Goal: Task Accomplishment & Management: Manage account settings

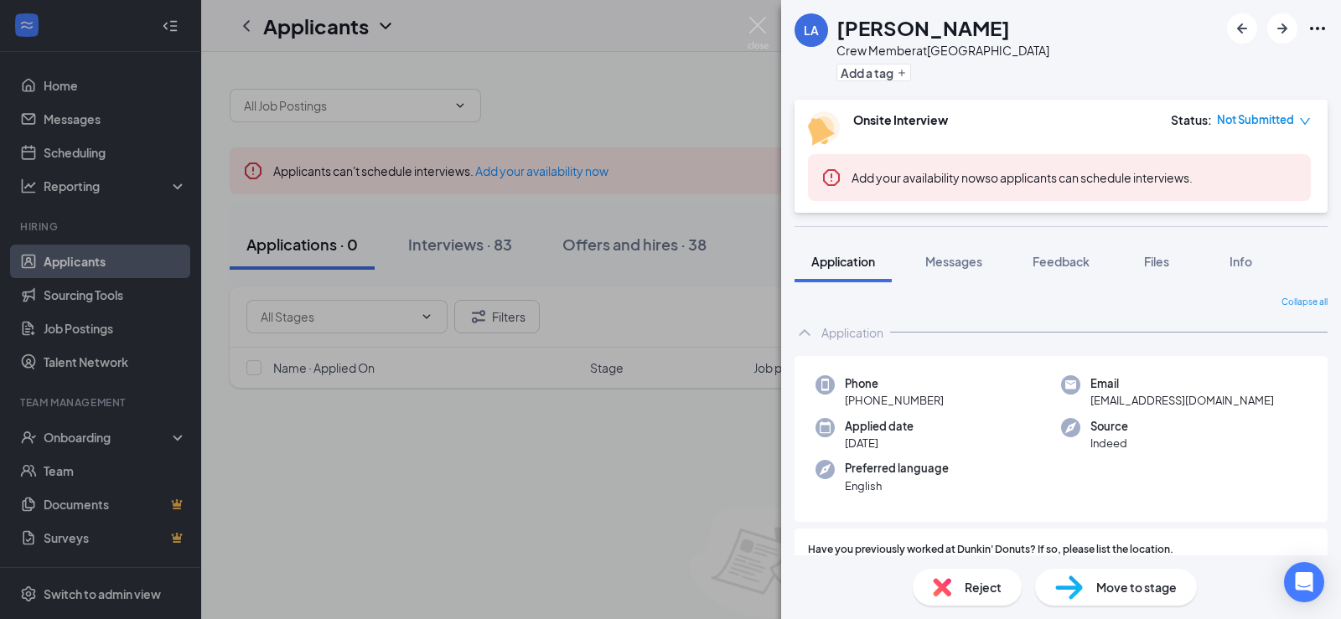
click at [959, 597] on div "Reject" at bounding box center [967, 587] width 109 height 37
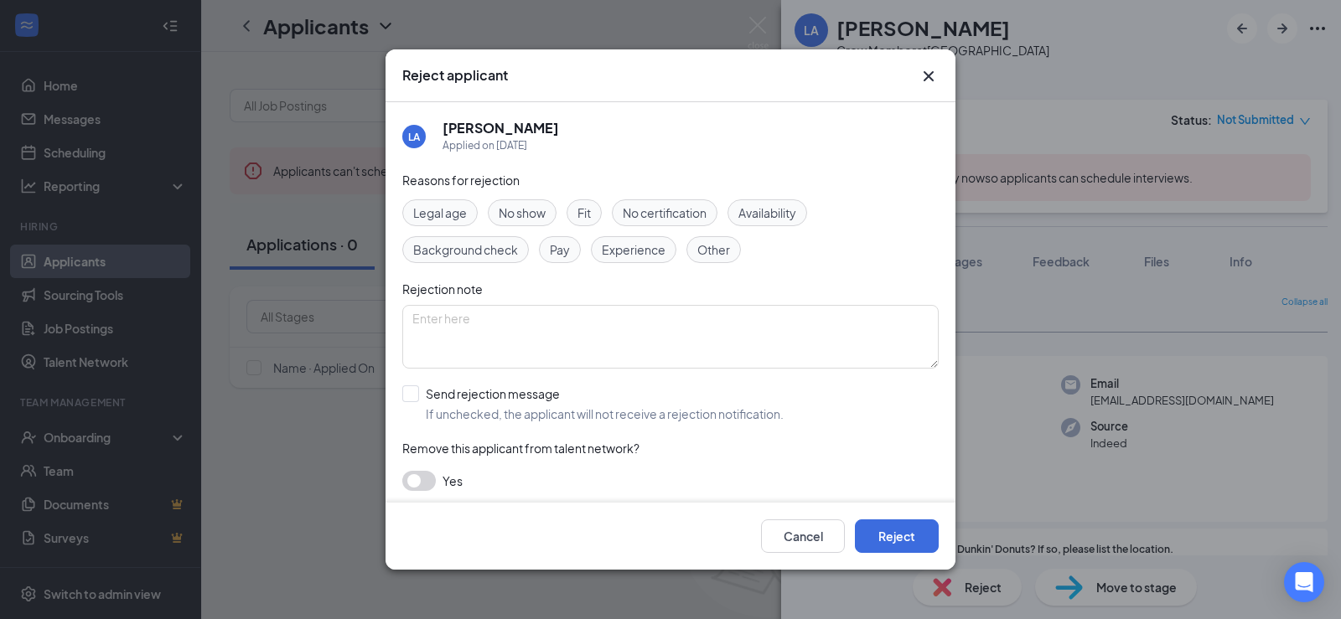
click at [937, 76] on icon "Cross" at bounding box center [929, 76] width 20 height 20
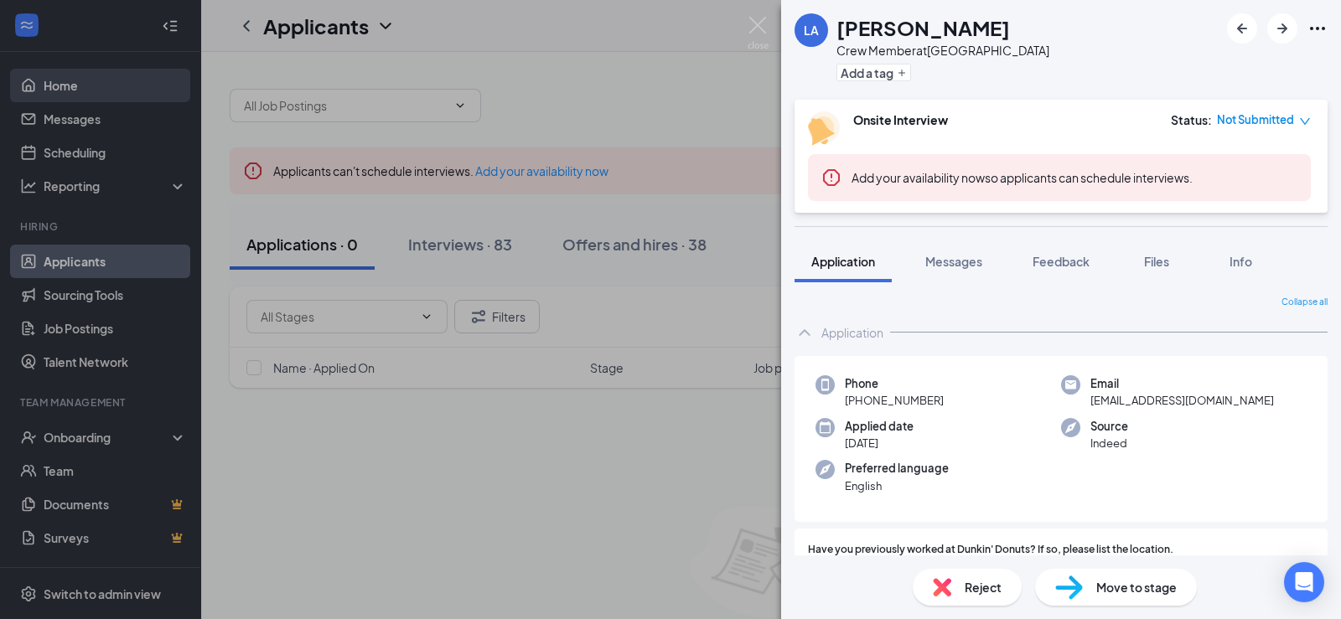
drag, startPoint x: 54, startPoint y: 86, endPoint x: 129, endPoint y: 84, distance: 74.6
click at [121, 79] on div "LA Luzviminda Albesa Crew Member at Airport Boulevard Donuts Add a tag Onsite I…" at bounding box center [670, 309] width 1341 height 619
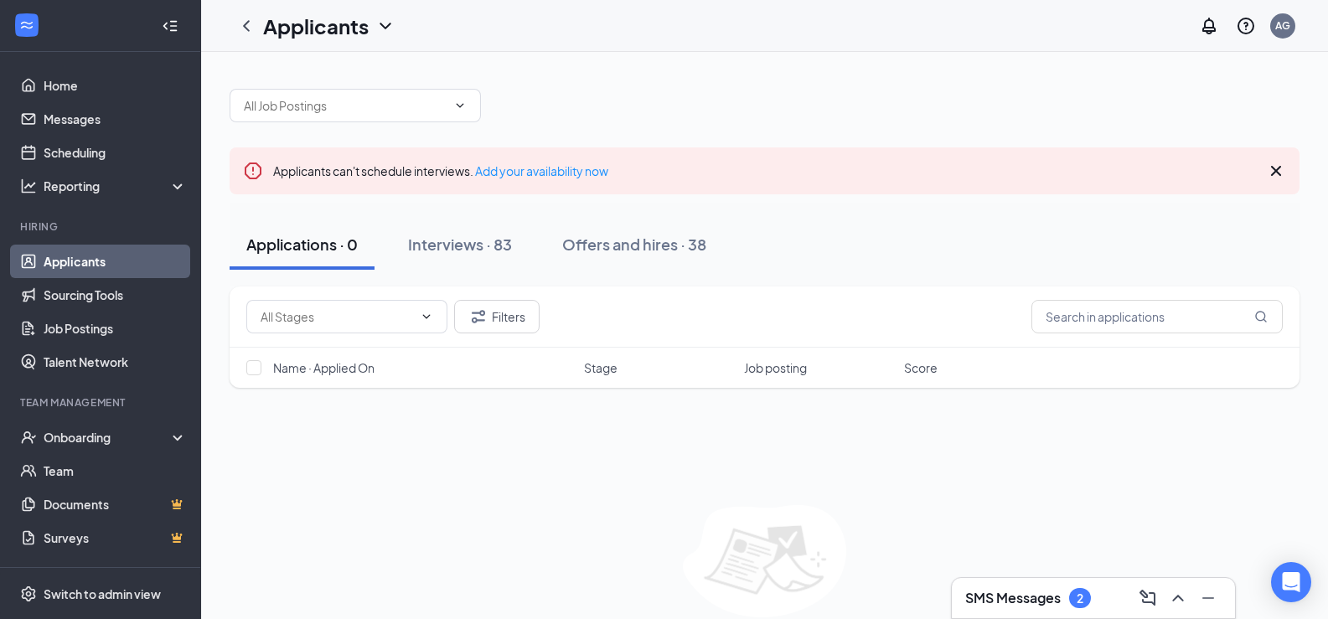
click at [117, 277] on link "Applicants" at bounding box center [115, 262] width 143 height 34
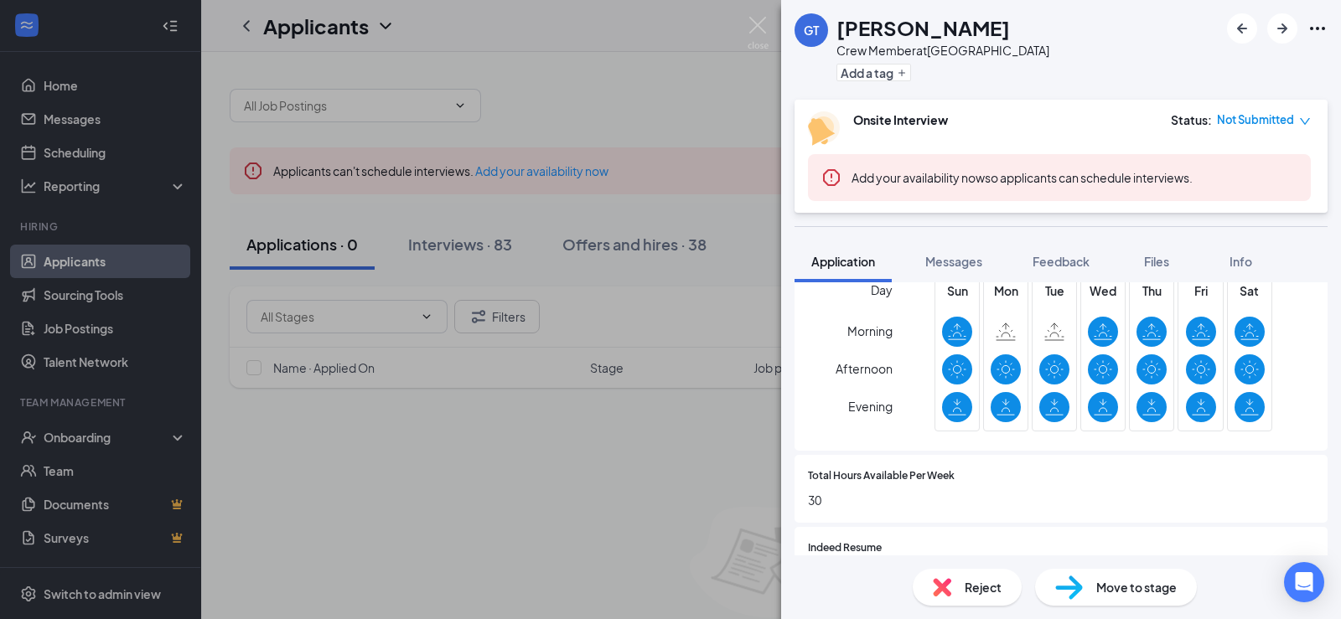
scroll to position [335, 0]
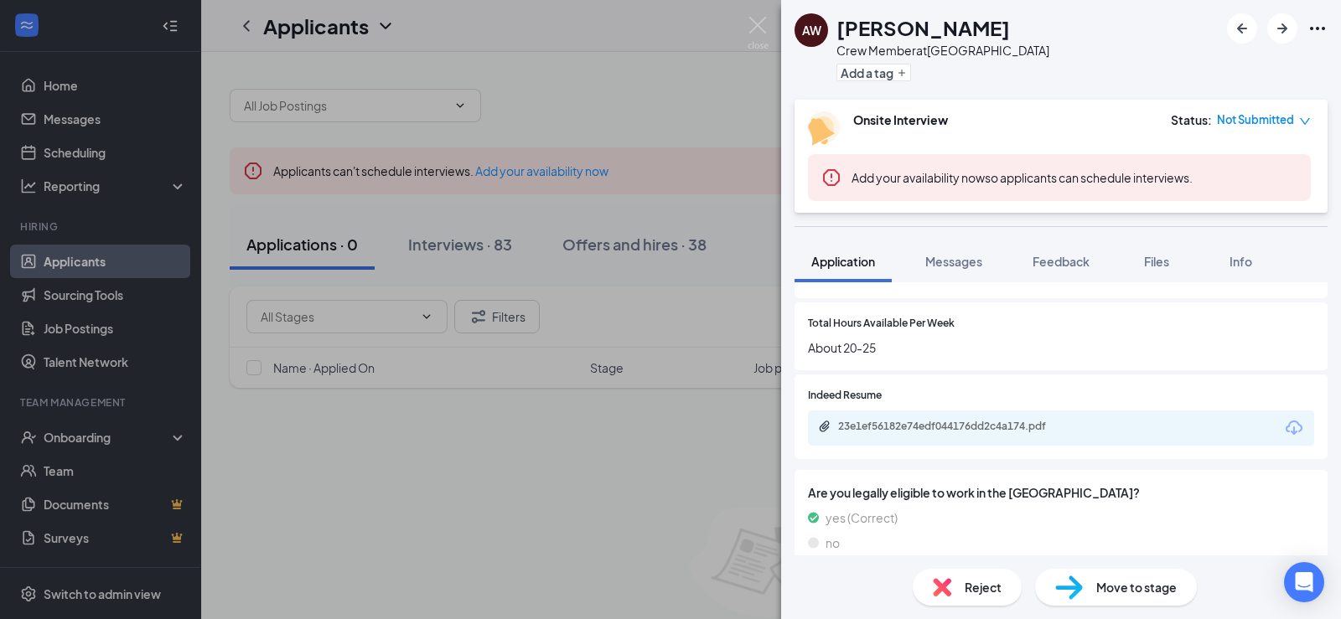
scroll to position [670, 0]
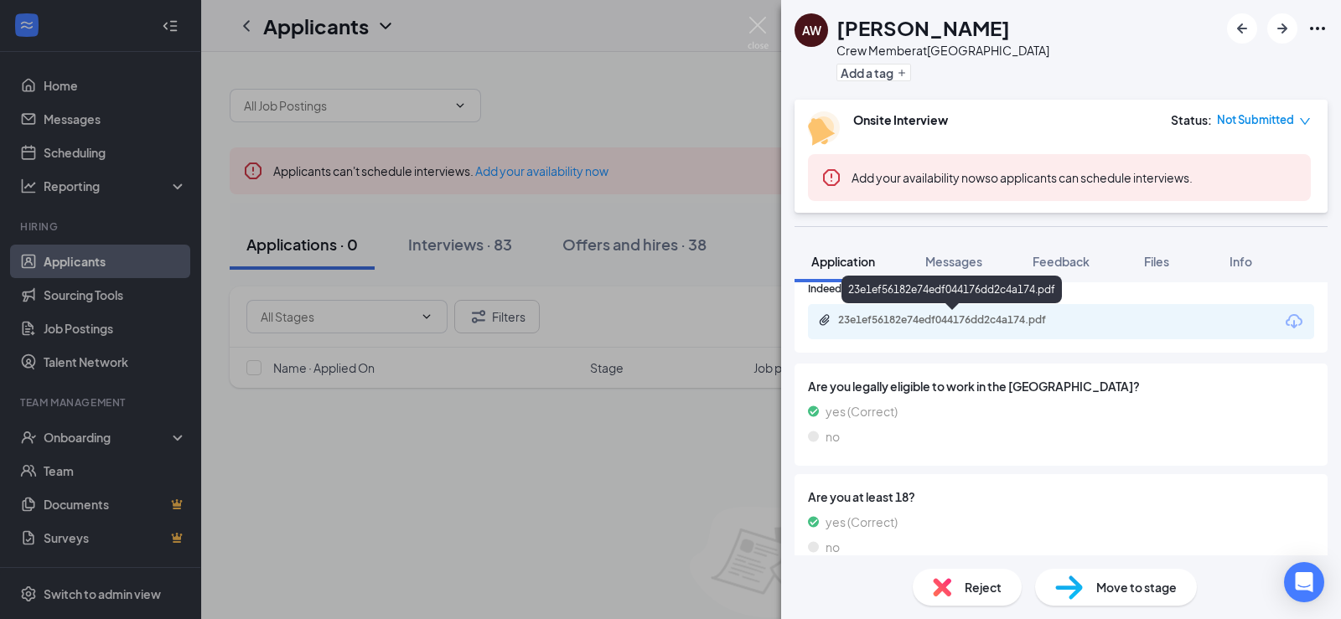
click at [970, 320] on div "23e1ef56182e74edf044176dd2c4a174.pdf" at bounding box center [955, 319] width 235 height 13
click at [950, 263] on span "Messages" at bounding box center [953, 261] width 57 height 15
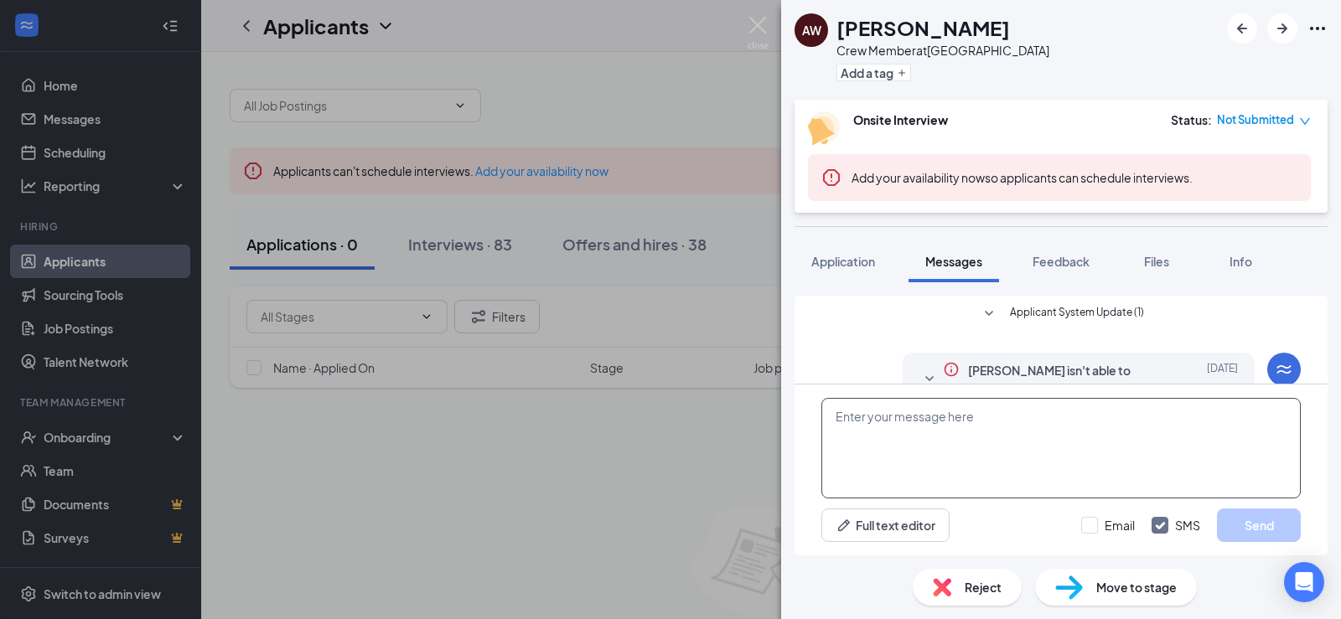
click at [933, 416] on textarea at bounding box center [1060, 448] width 479 height 101
type textarea "a"
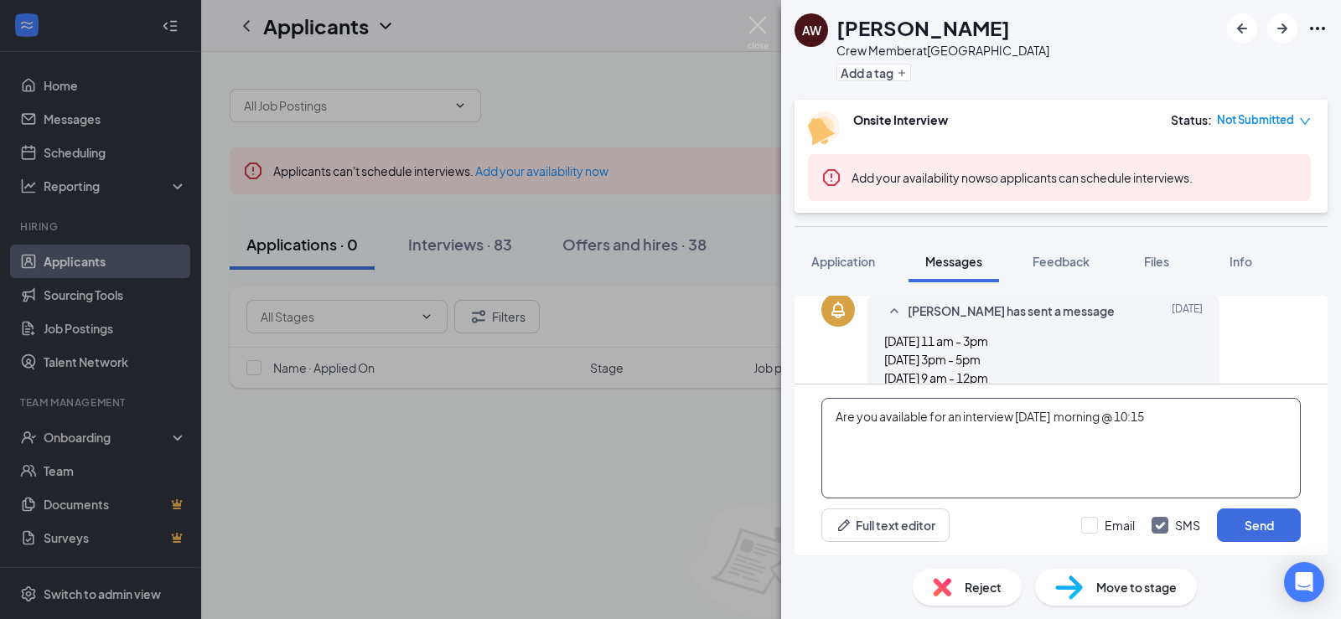
scroll to position [308, 0]
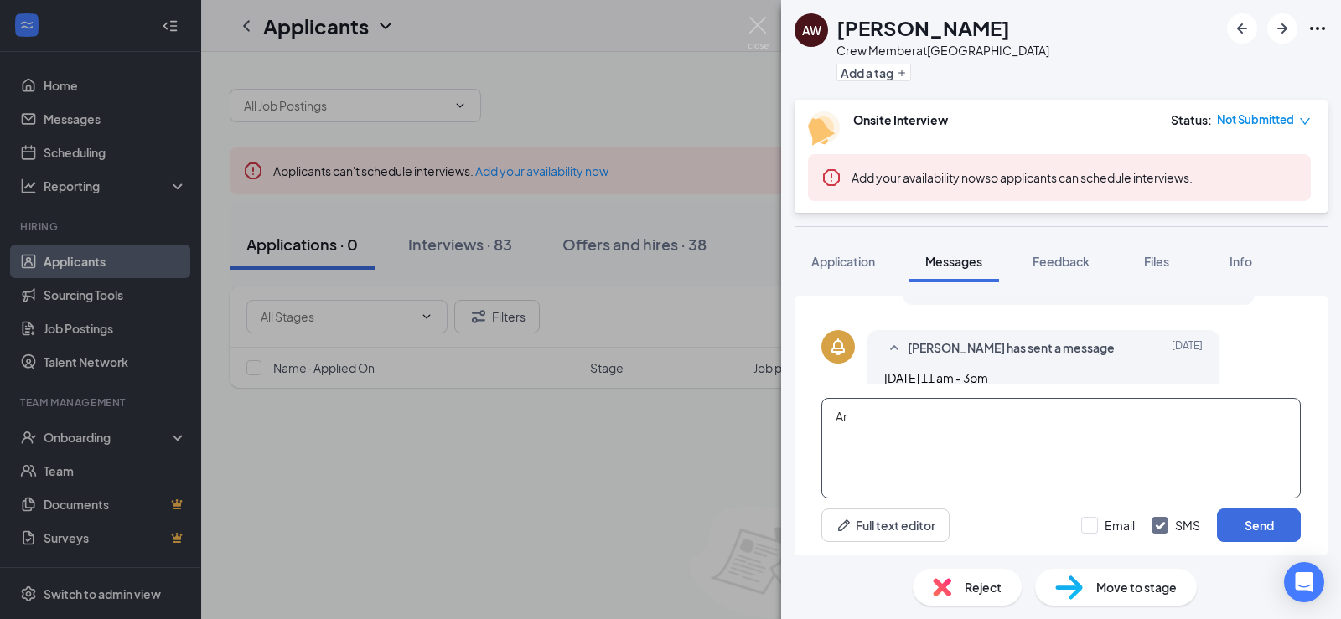
type textarea "A"
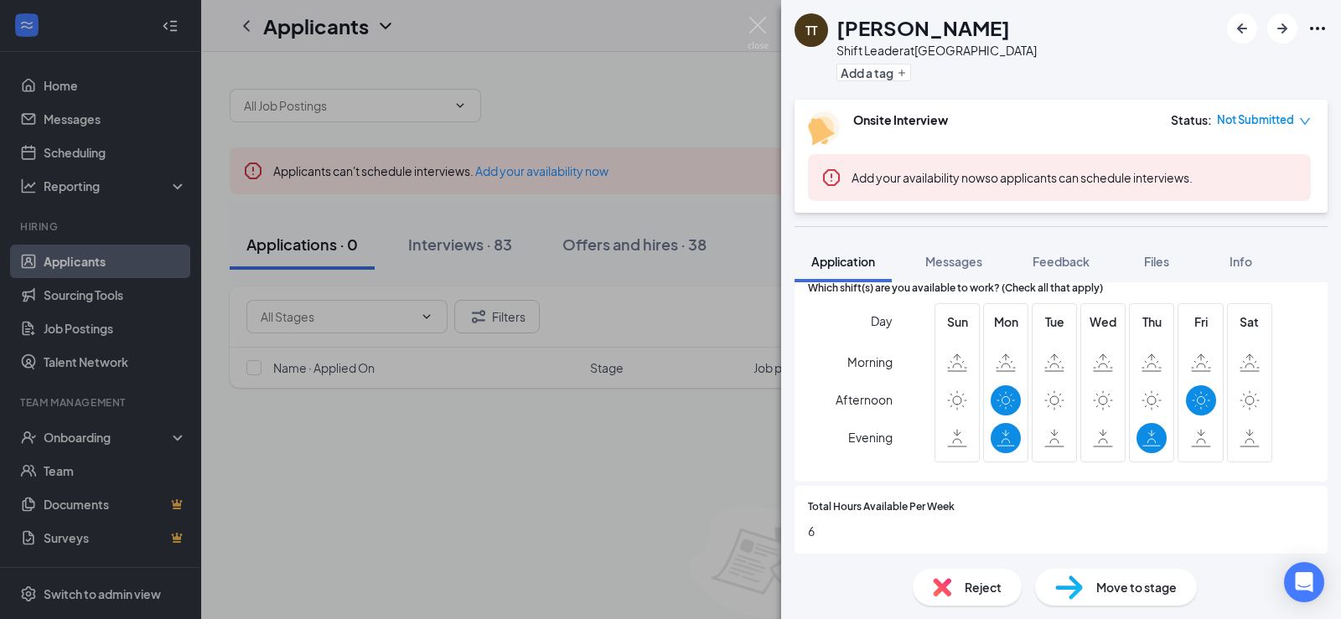
scroll to position [419, 0]
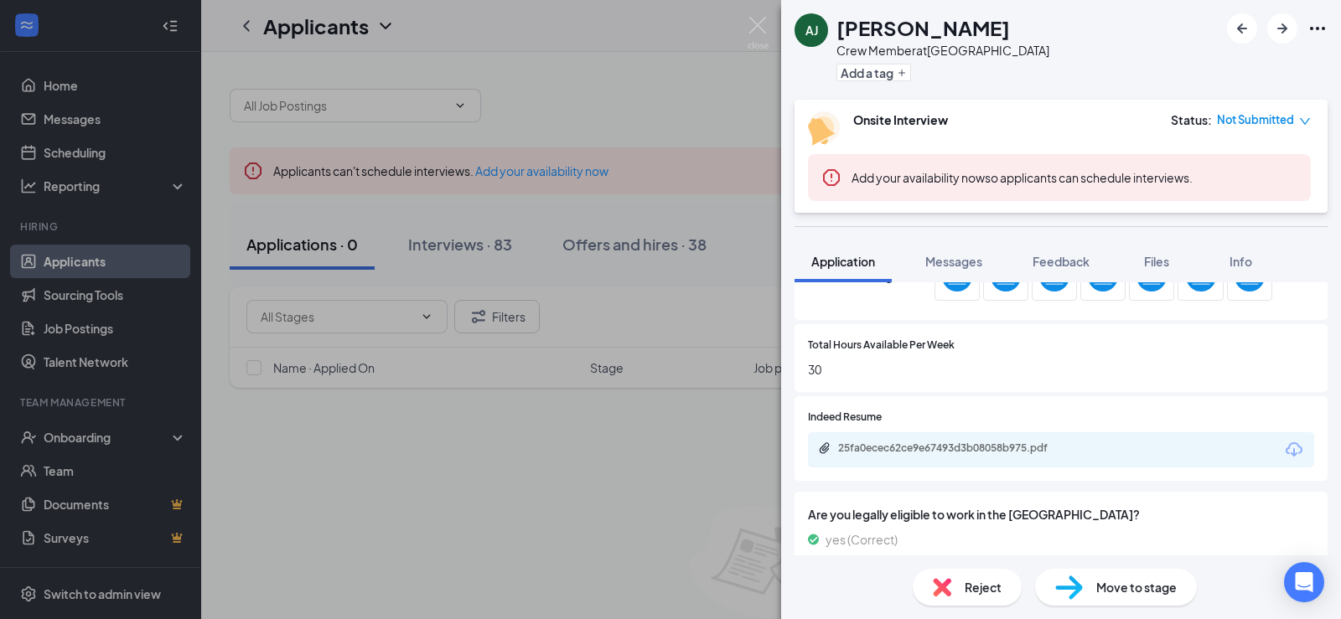
scroll to position [587, 0]
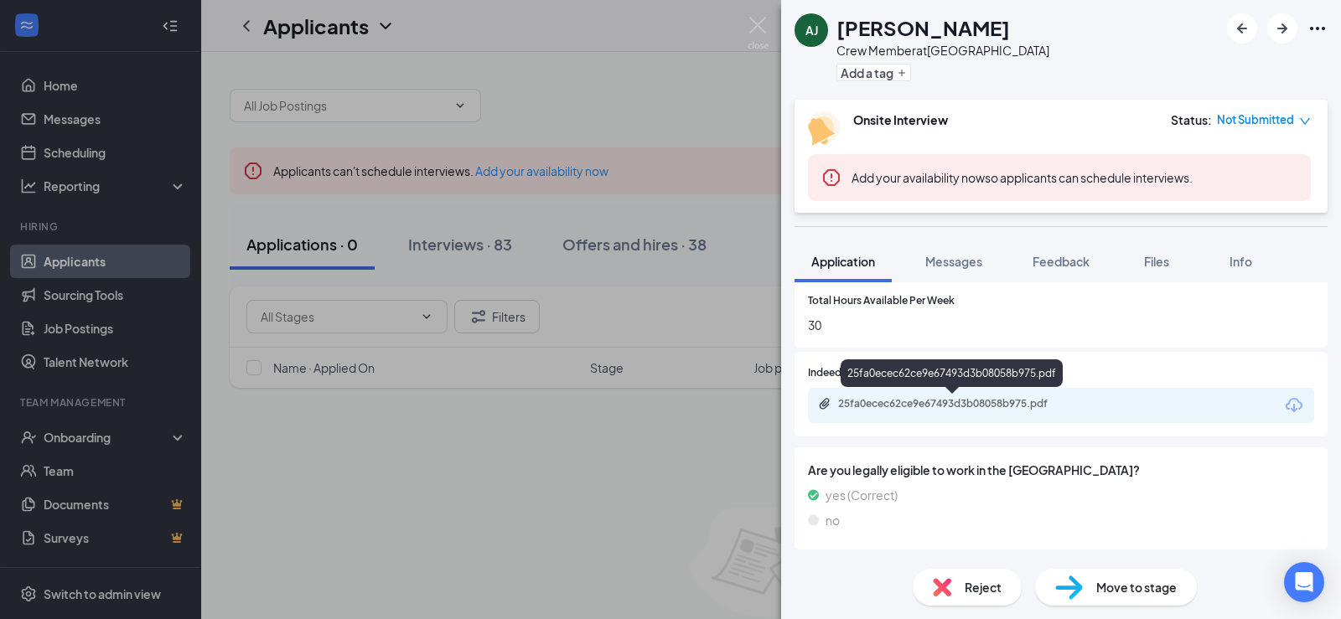
click at [927, 404] on div "25fa0ecec62ce9e67493d3b08058b975.pdf" at bounding box center [955, 403] width 235 height 13
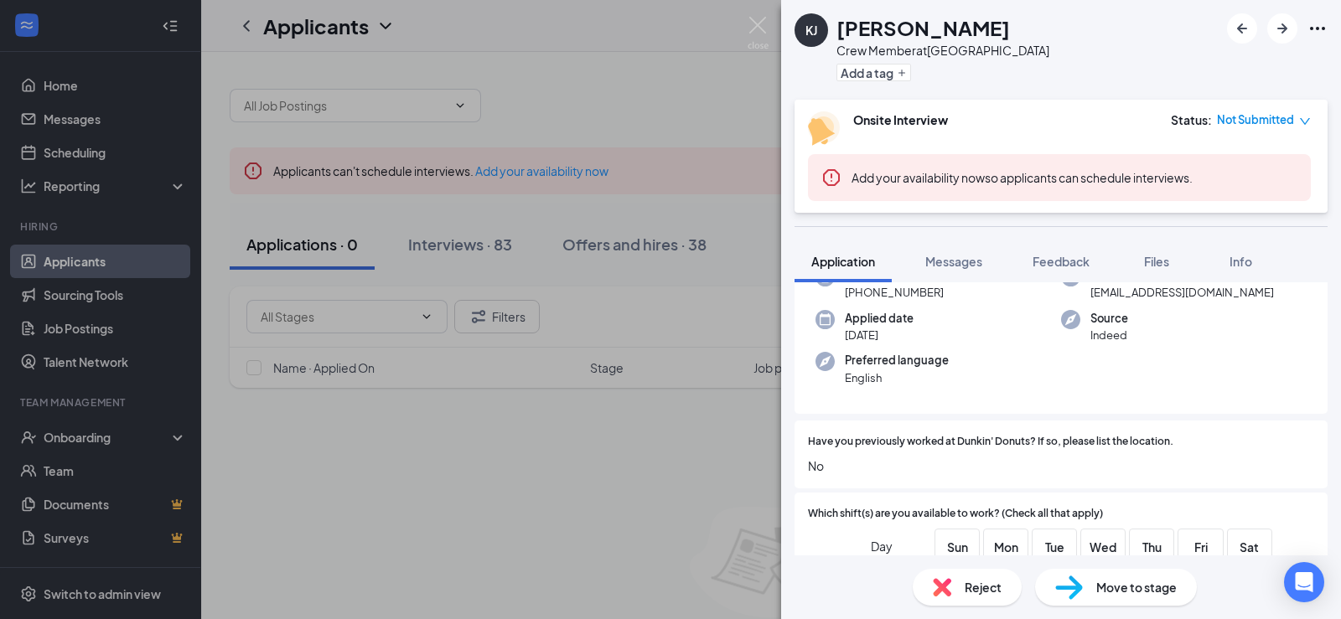
scroll to position [251, 0]
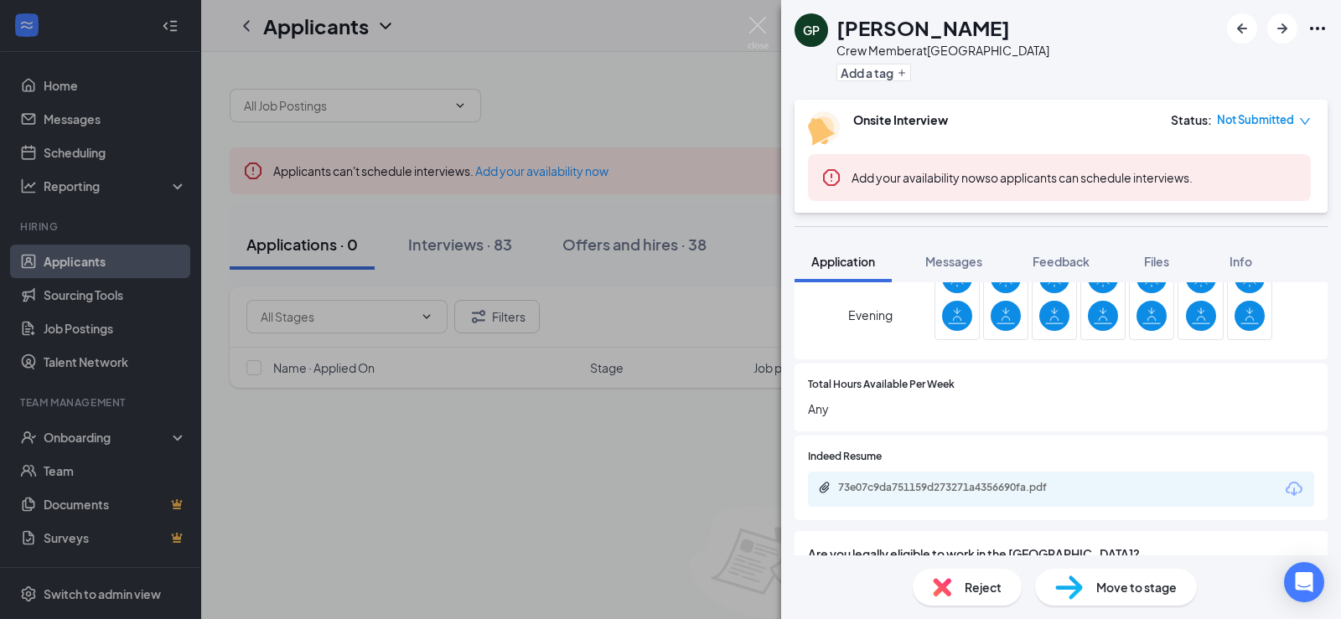
scroll to position [587, 0]
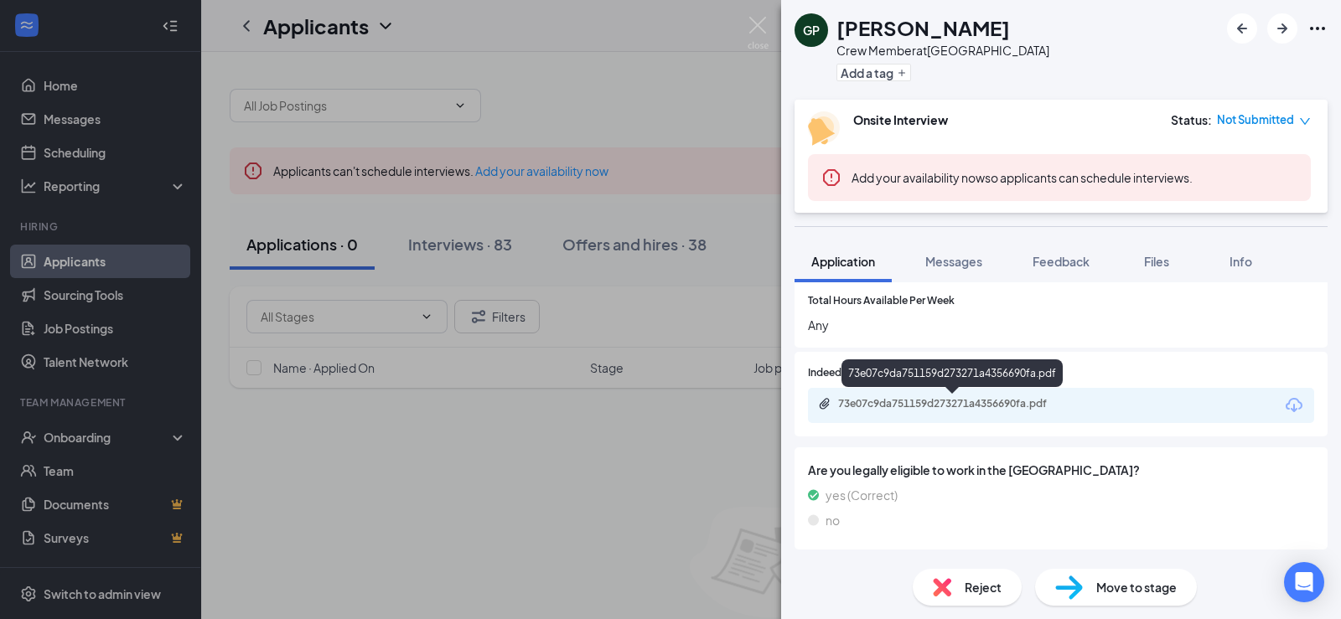
click at [923, 402] on div "73e07c9da751159d273271a4356690fa.pdf" at bounding box center [955, 403] width 235 height 13
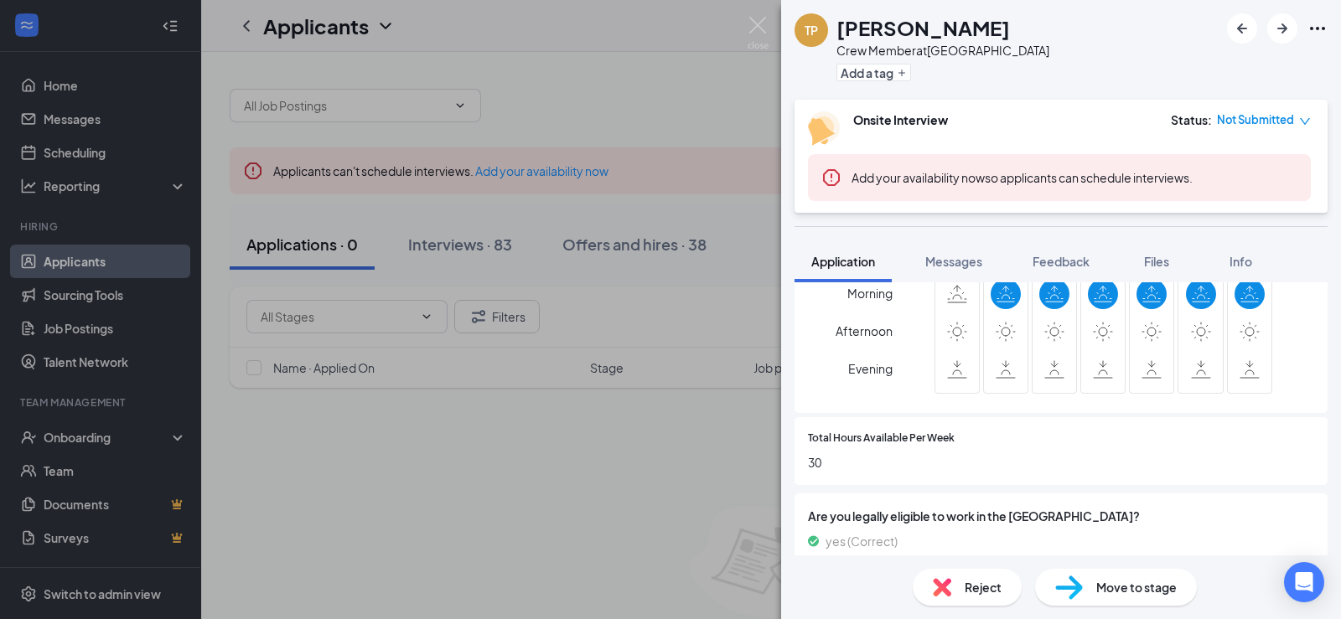
scroll to position [335, 0]
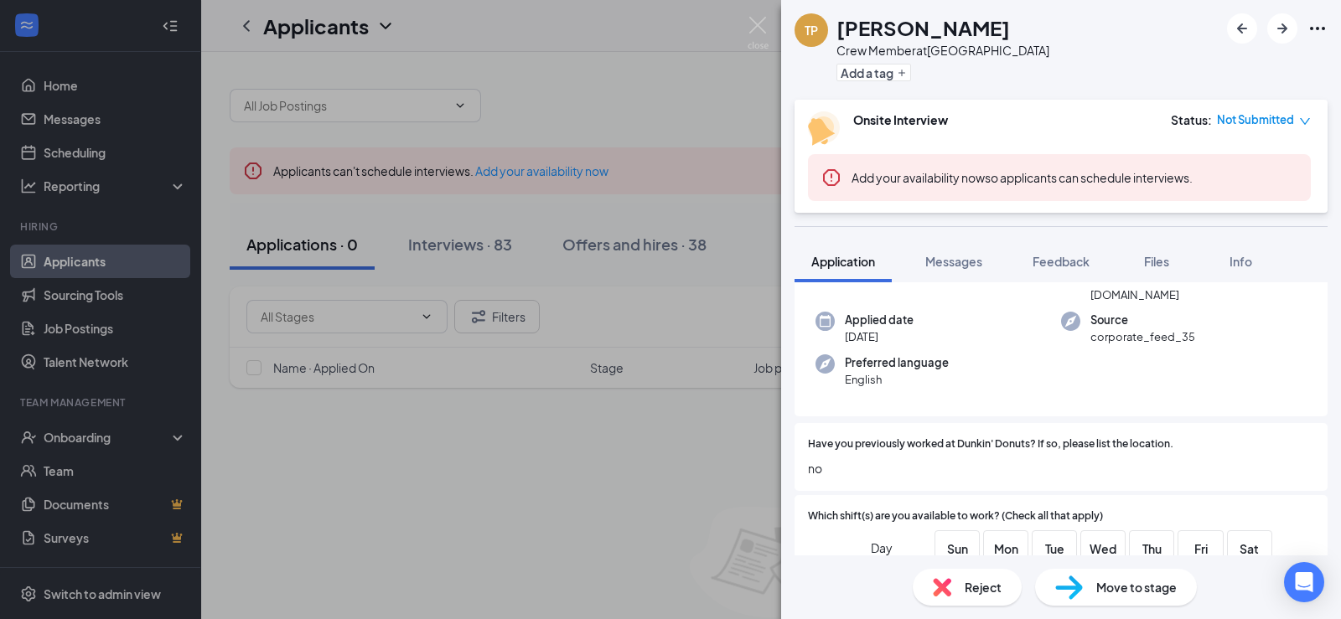
scroll to position [168, 0]
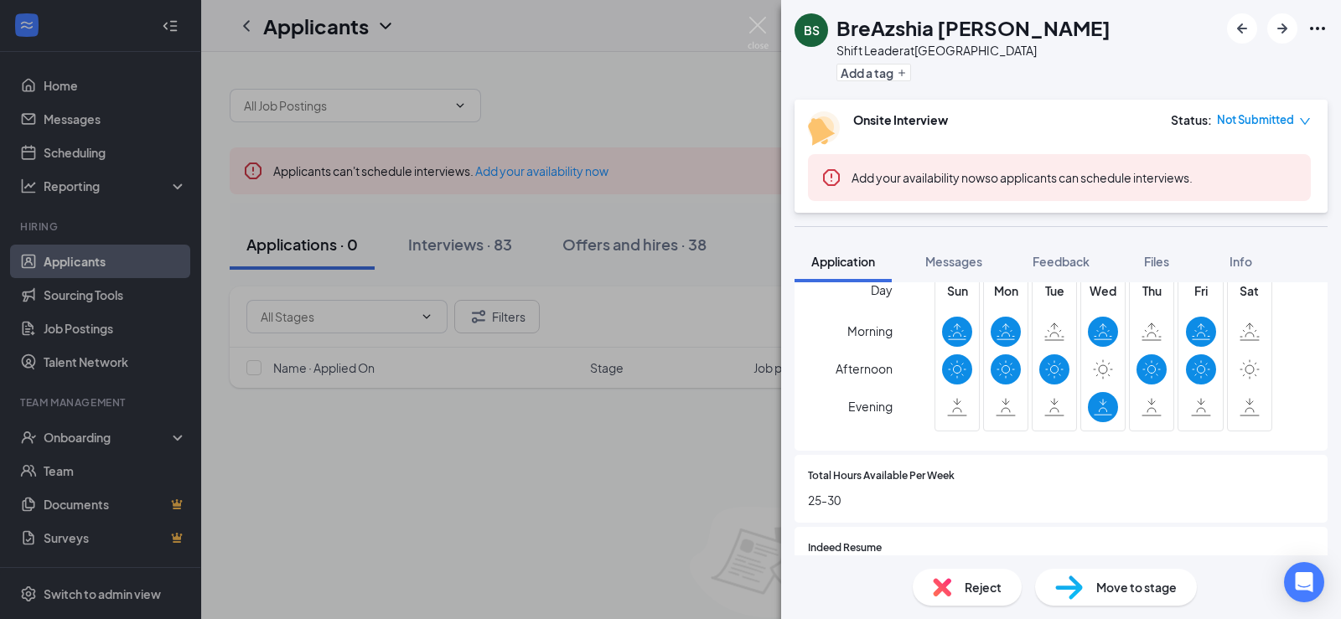
scroll to position [335, 0]
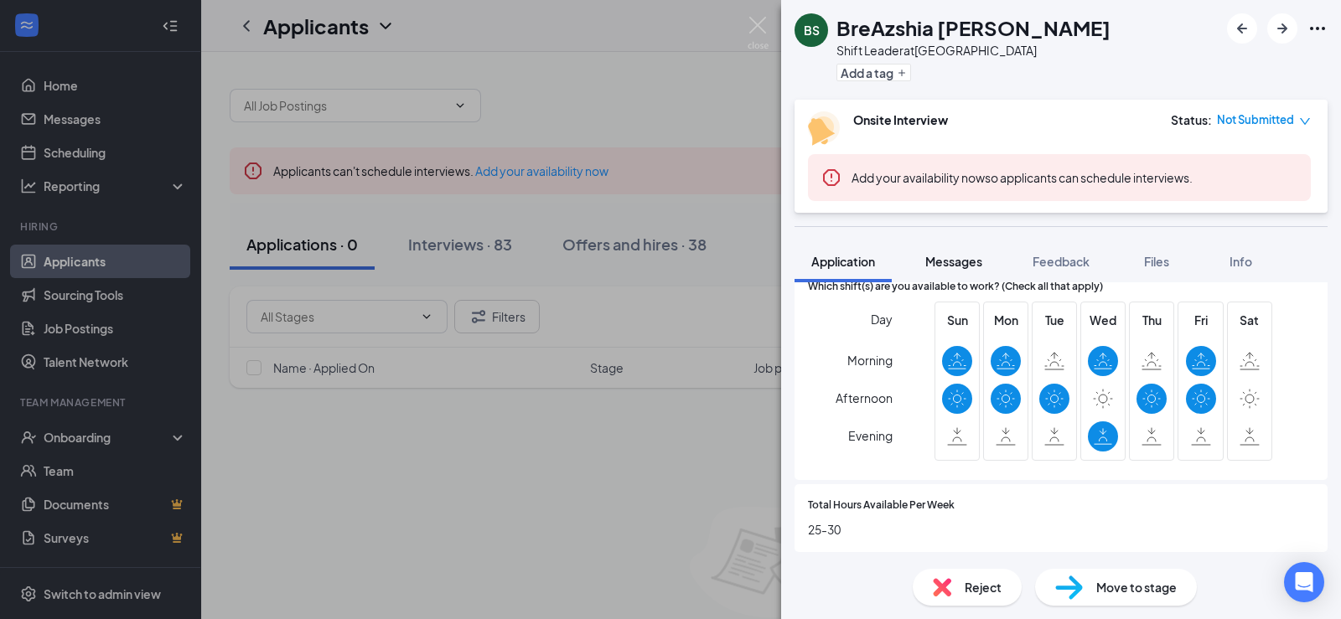
click at [971, 255] on span "Messages" at bounding box center [953, 261] width 57 height 15
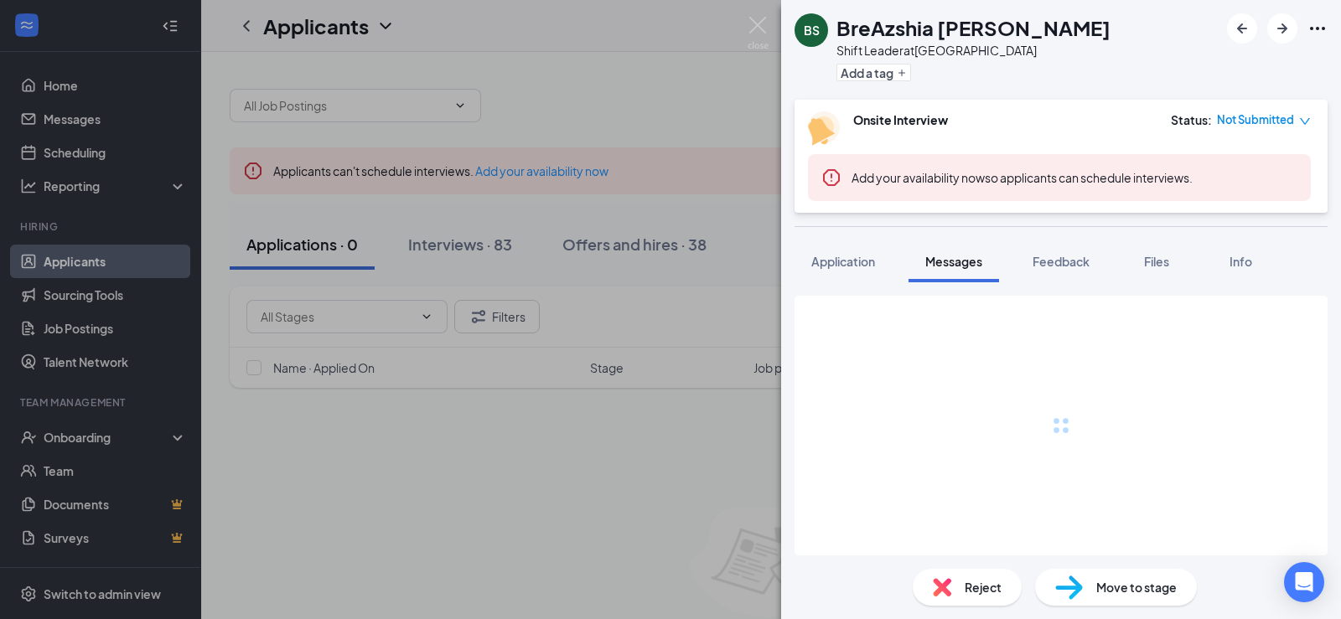
click at [965, 266] on span "Messages" at bounding box center [953, 261] width 57 height 15
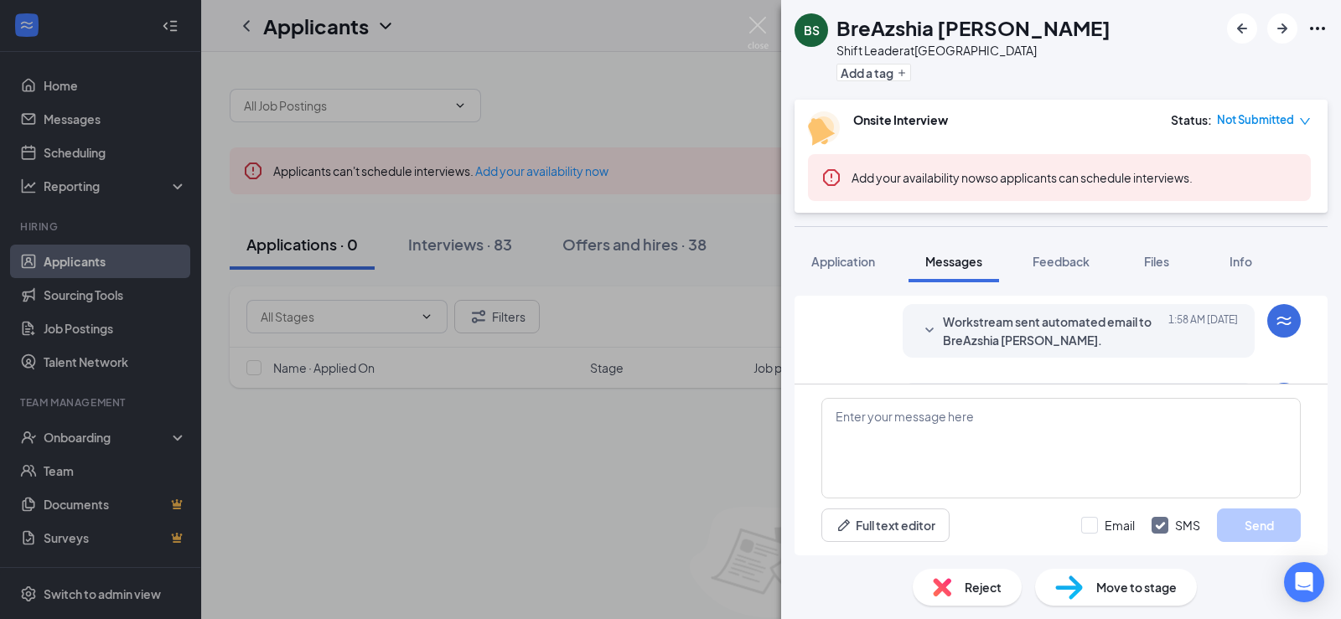
scroll to position [1, 0]
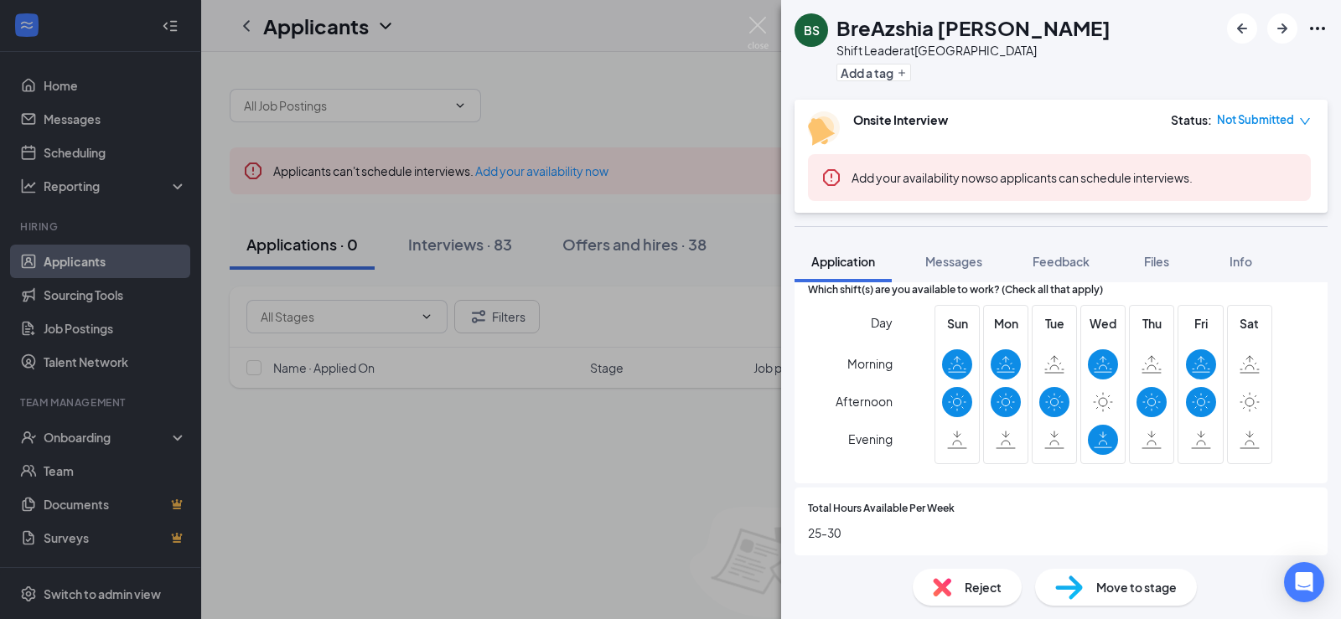
scroll to position [335, 0]
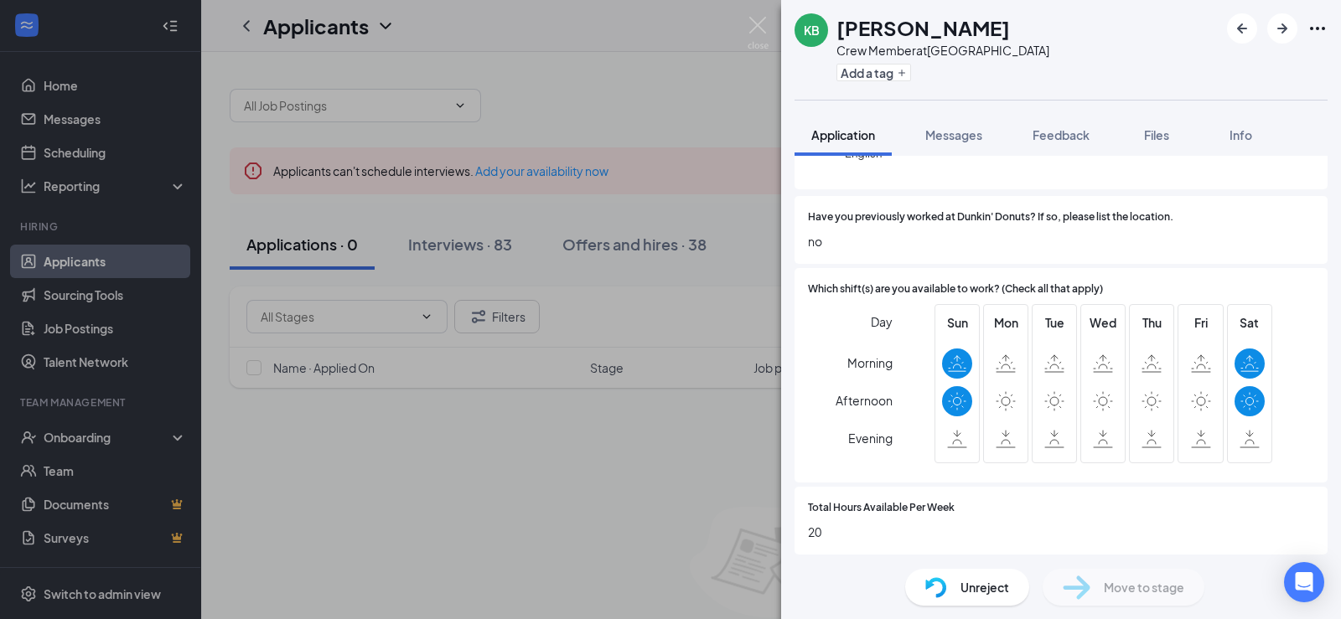
scroll to position [251, 0]
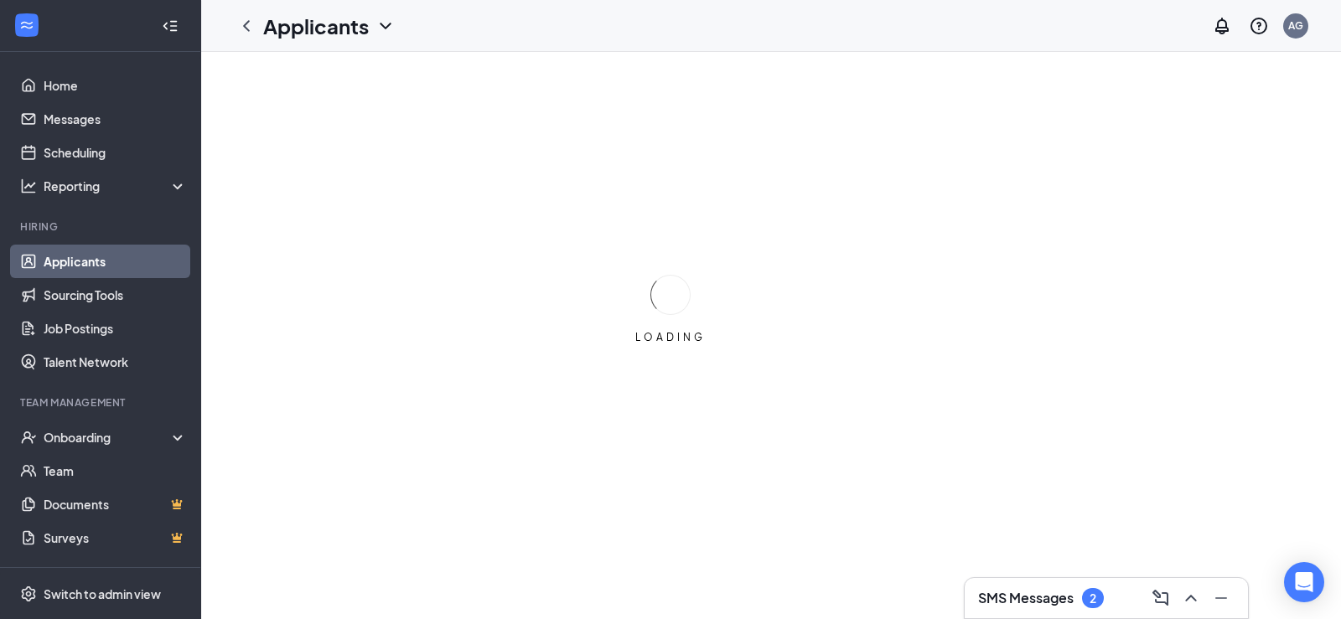
click at [1074, 589] on h3 "SMS Messages" at bounding box center [1026, 598] width 96 height 18
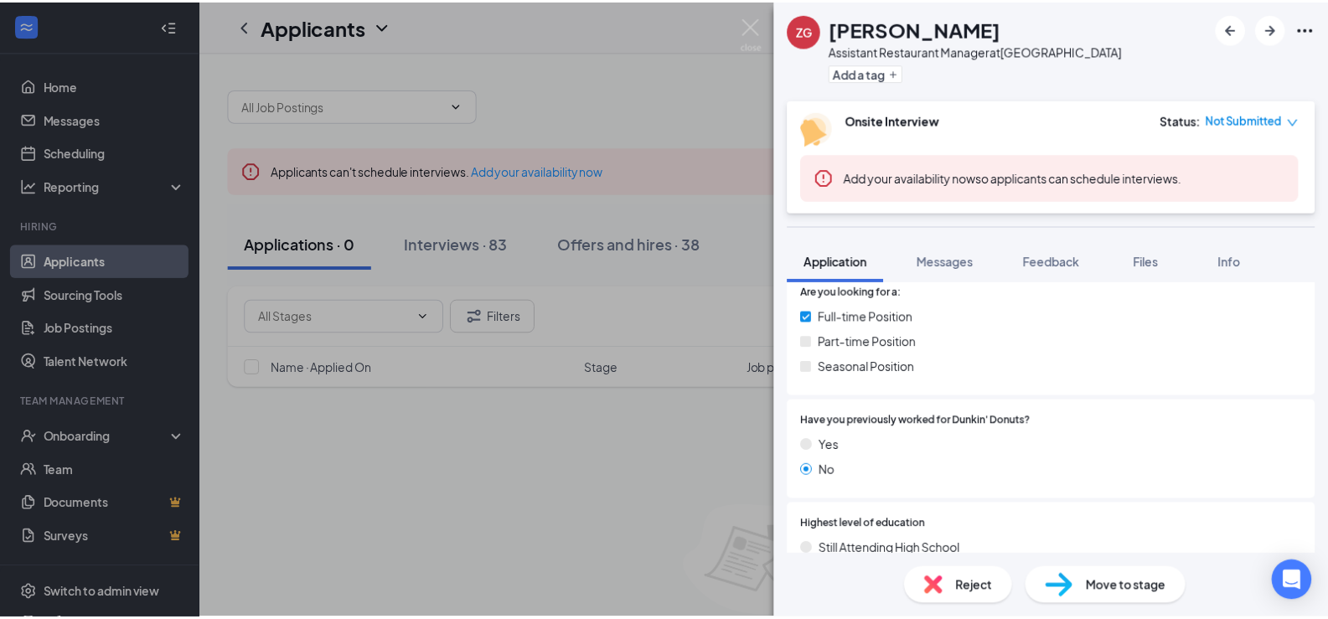
scroll to position [335, 0]
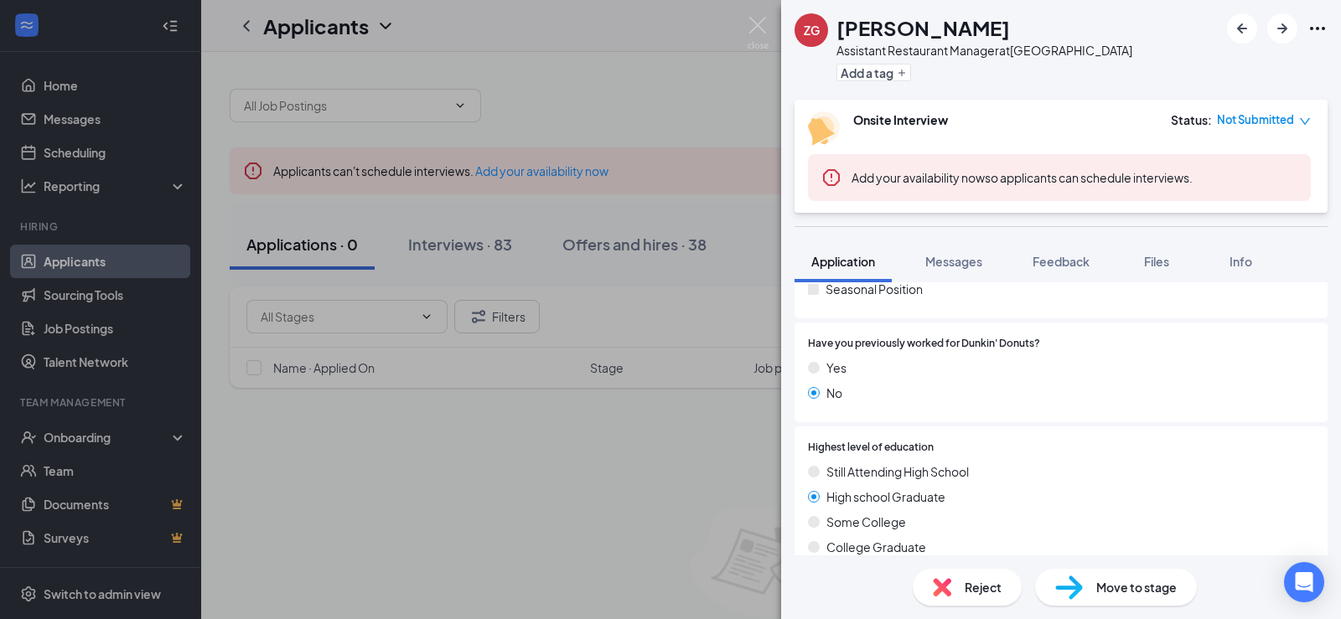
click at [624, 422] on div "ZG Zykiya Grandison Assistant Restaurant Manager at Airport Boulevard Donuts Ad…" at bounding box center [670, 309] width 1341 height 619
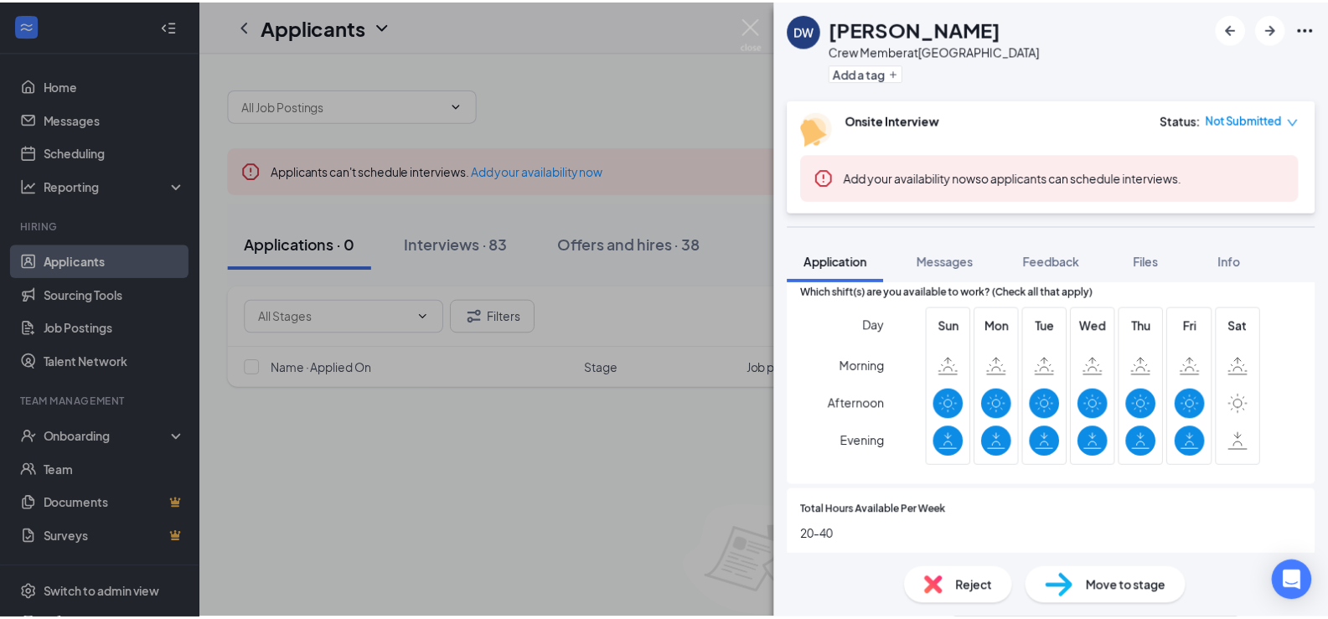
scroll to position [335, 0]
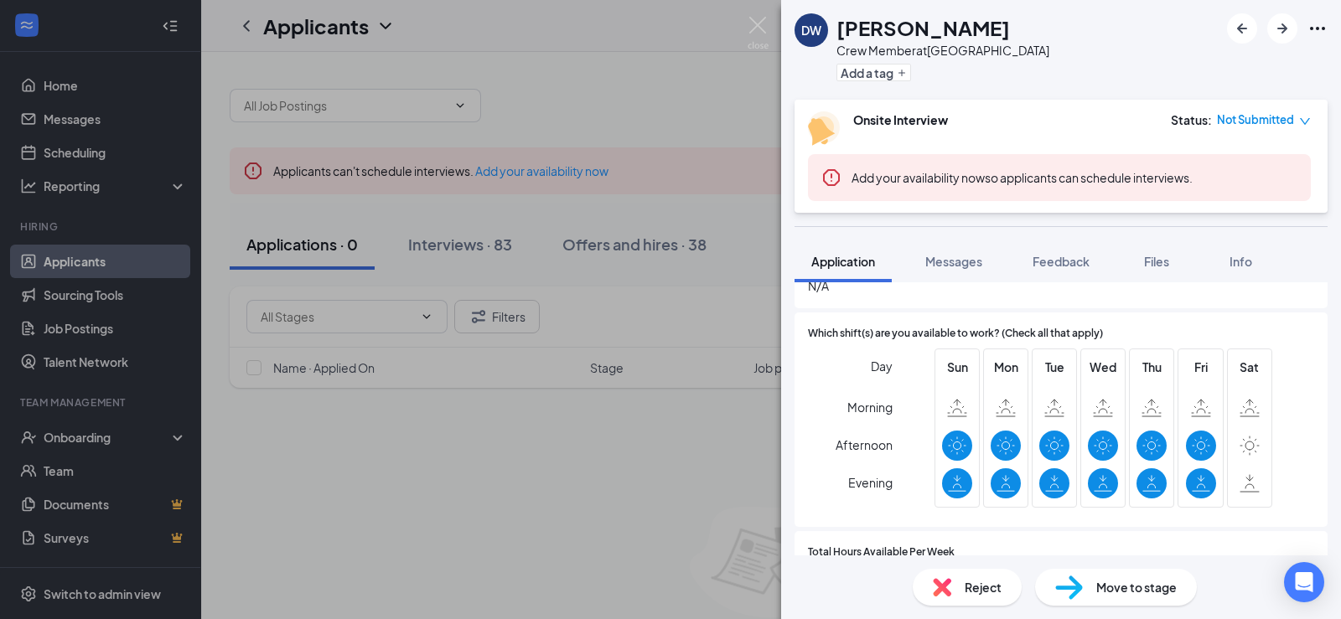
click at [946, 588] on img at bounding box center [942, 587] width 18 height 18
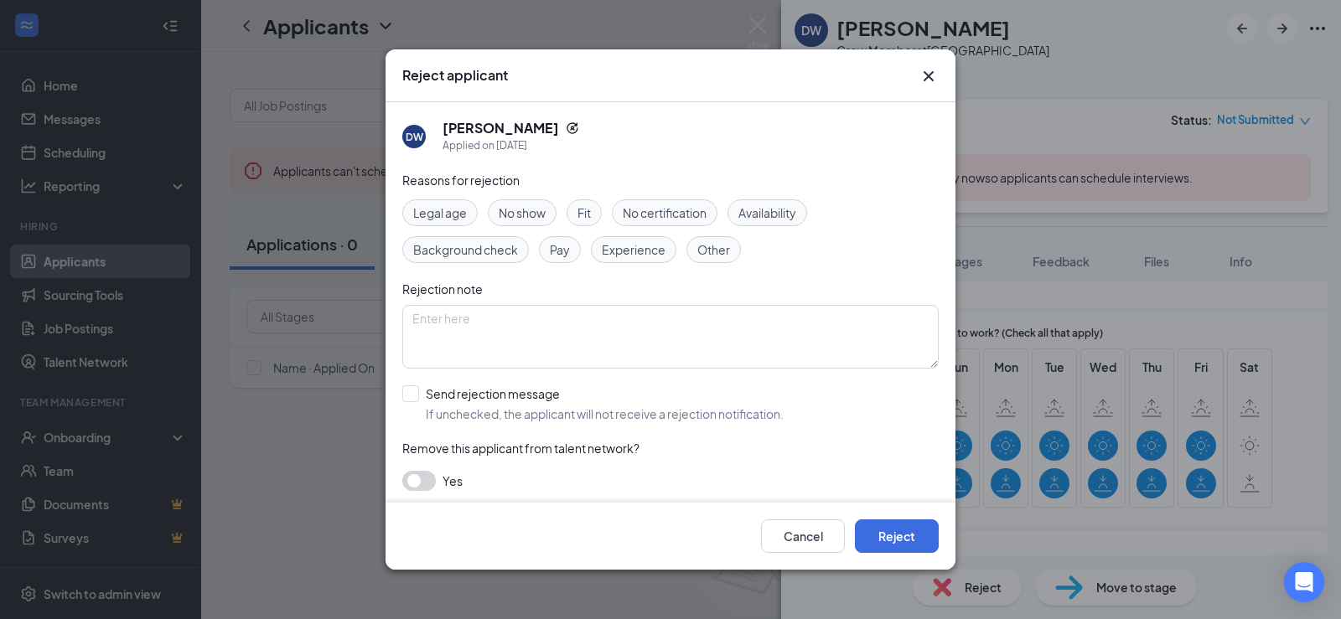
click at [596, 213] on div "Fit" at bounding box center [584, 212] width 35 height 27
click at [906, 546] on button "Reject" at bounding box center [897, 537] width 84 height 34
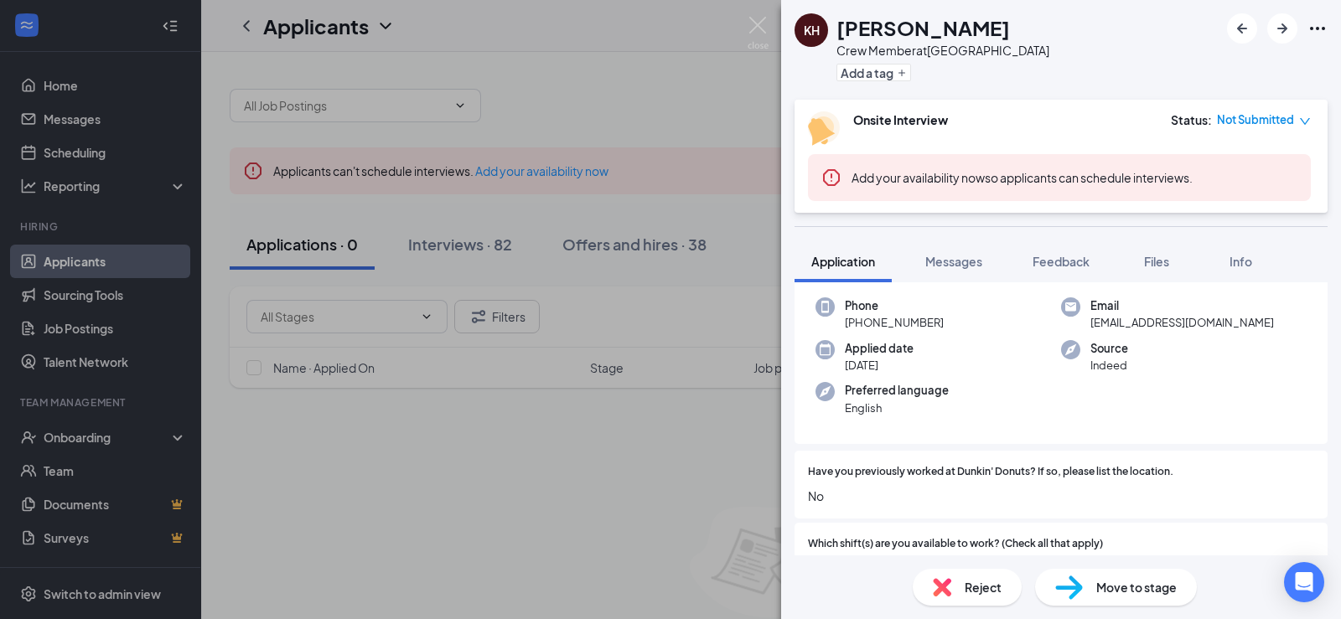
scroll to position [84, 0]
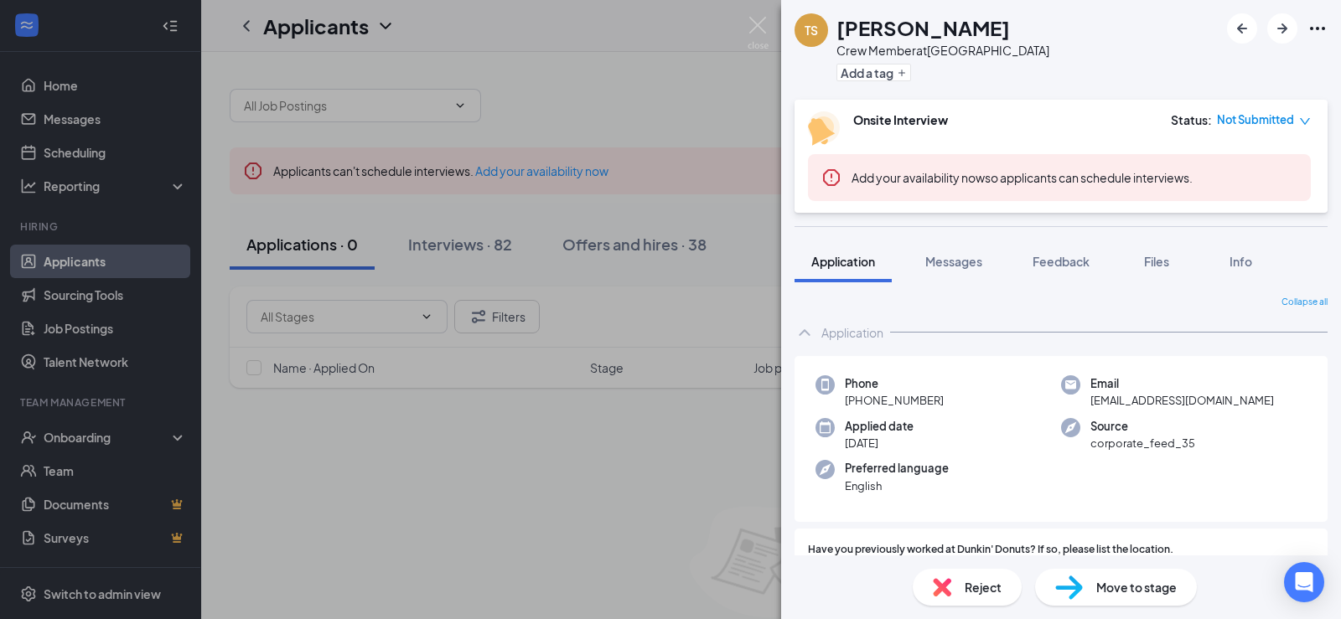
click at [964, 579] on div "Reject" at bounding box center [967, 587] width 109 height 37
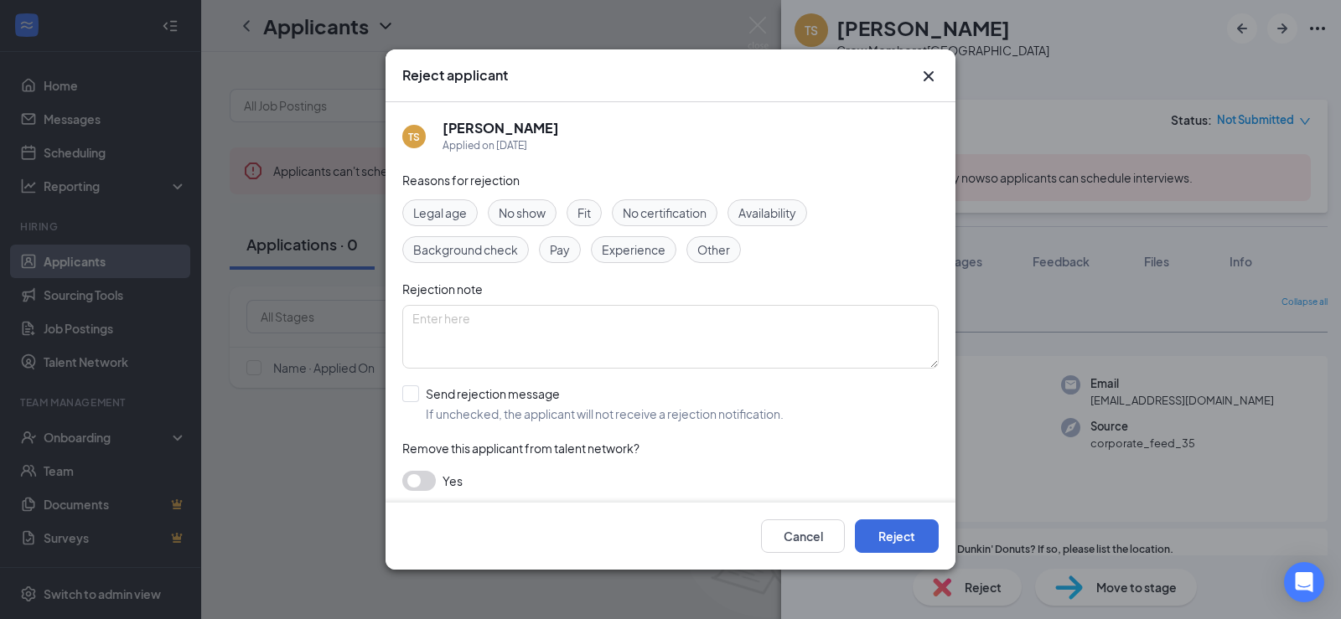
click at [584, 211] on span "Fit" at bounding box center [583, 213] width 13 height 18
click at [891, 539] on button "Reject" at bounding box center [897, 537] width 84 height 34
